Goal: Task Accomplishment & Management: Manage account settings

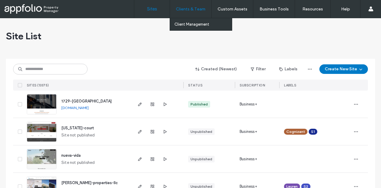
click at [191, 7] on label "Clients & Team" at bounding box center [190, 9] width 29 height 5
click at [191, 25] on label "Client Management" at bounding box center [192, 24] width 35 height 4
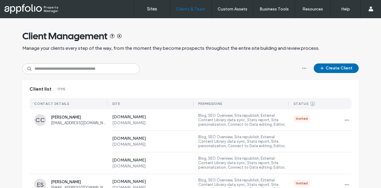
click at [352, 66] on button "Create Client" at bounding box center [336, 68] width 45 height 10
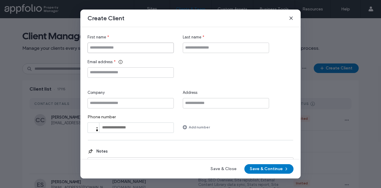
click at [167, 49] on input "First name" at bounding box center [131, 48] width 86 height 10
click at [293, 16] on icon at bounding box center [291, 18] width 5 height 5
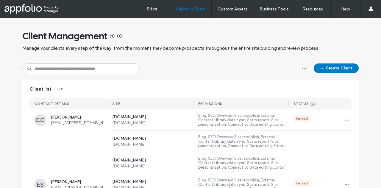
click at [353, 40] on div "Client Management" at bounding box center [190, 36] width 337 height 12
click at [110, 66] on input at bounding box center [80, 68] width 117 height 11
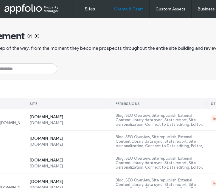
click at [188, 32] on div "Client Management" at bounding box center [108, 36] width 337 height 12
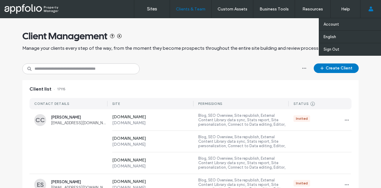
drag, startPoint x: 368, startPoint y: 12, endPoint x: 365, endPoint y: 15, distance: 4.2
click at [368, 12] on div "Account English Español ([GEOGRAPHIC_DATA]) Português Français Deutsch Türkçe E…" at bounding box center [370, 9] width 21 height 18
click at [343, 24] on link "Account" at bounding box center [352, 24] width 57 height 12
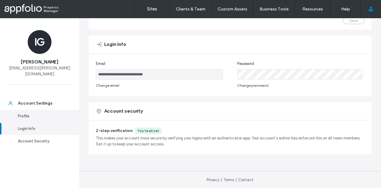
click at [40, 113] on div "Profile" at bounding box center [42, 116] width 49 height 6
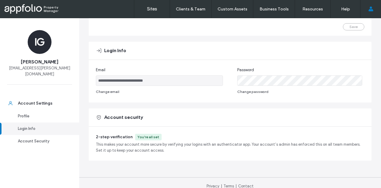
scroll to position [89, 0]
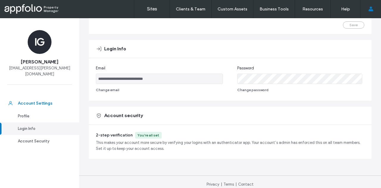
click at [39, 100] on div "Account Settings" at bounding box center [42, 103] width 49 height 6
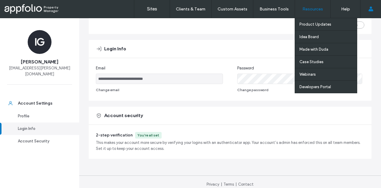
click at [317, 9] on label "Resources" at bounding box center [313, 9] width 21 height 5
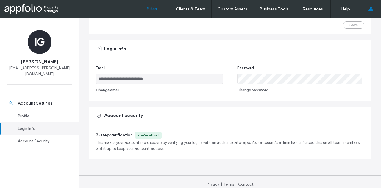
click at [154, 8] on label "Sites" at bounding box center [152, 8] width 10 height 5
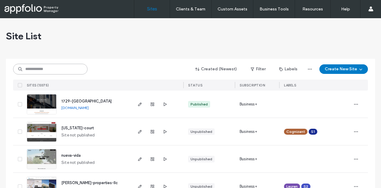
click at [67, 72] on input at bounding box center [50, 69] width 74 height 11
drag, startPoint x: 67, startPoint y: 72, endPoint x: 19, endPoint y: 103, distance: 57.5
